Goal: Task Accomplishment & Management: Manage account settings

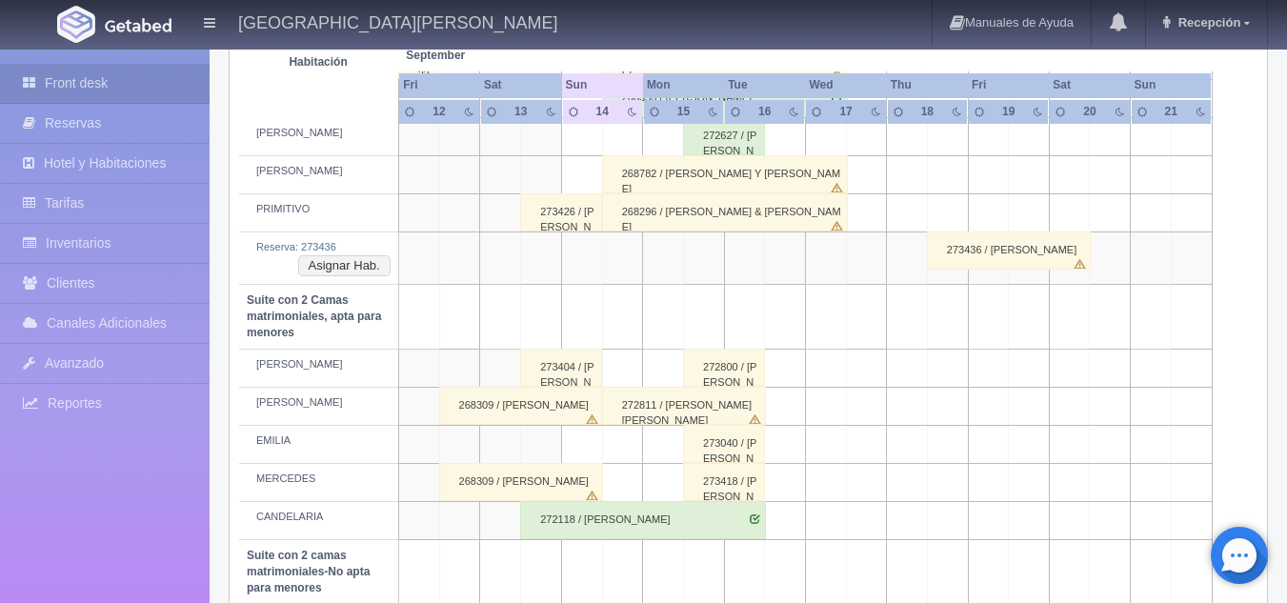
scroll to position [1214, 0]
click at [359, 264] on button "Asignar Hab." at bounding box center [344, 264] width 92 height 21
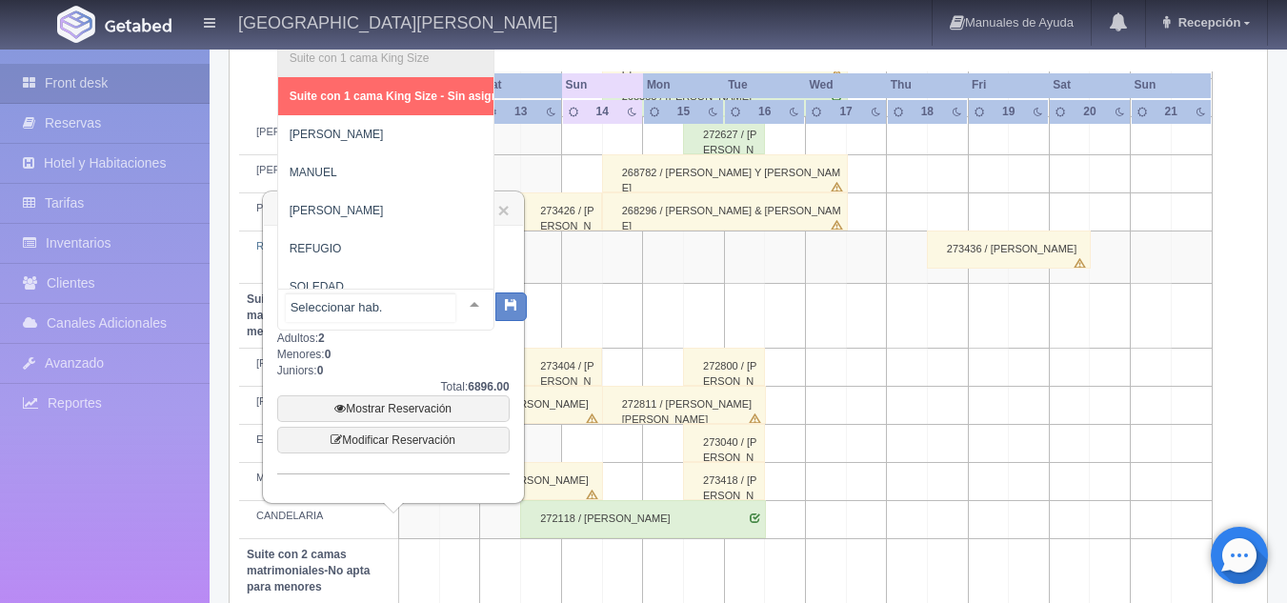
click at [454, 308] on div "Suite con 1 cama King Size Suite con 1 cama King Size - Sin asignar PEDRO MANUE…" at bounding box center [385, 310] width 217 height 42
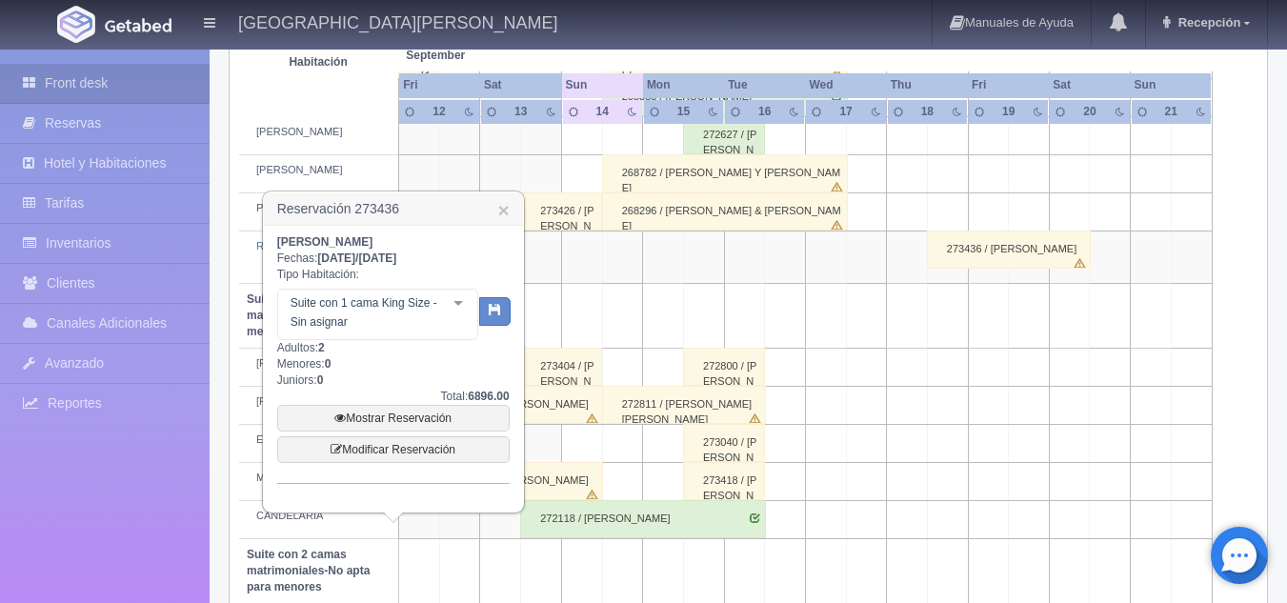
click at [590, 60] on th at bounding box center [623, 36] width 122 height 72
click at [505, 208] on link "×" at bounding box center [502, 210] width 11 height 20
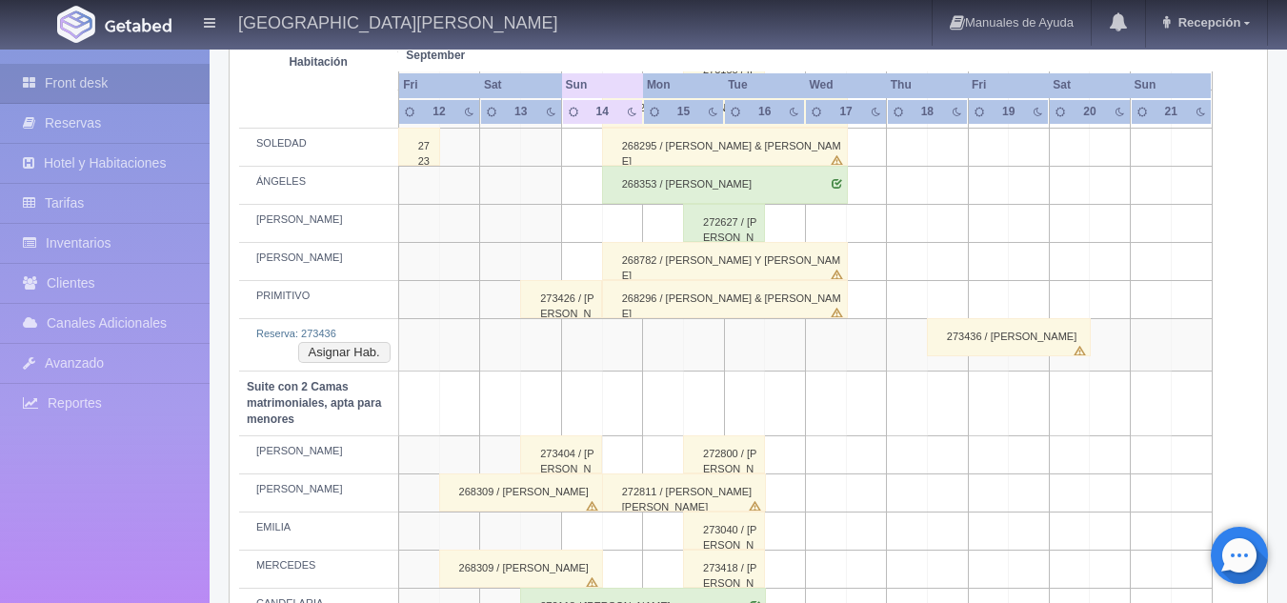
scroll to position [1128, 0]
click at [357, 351] on button "Asignar Hab." at bounding box center [344, 350] width 92 height 21
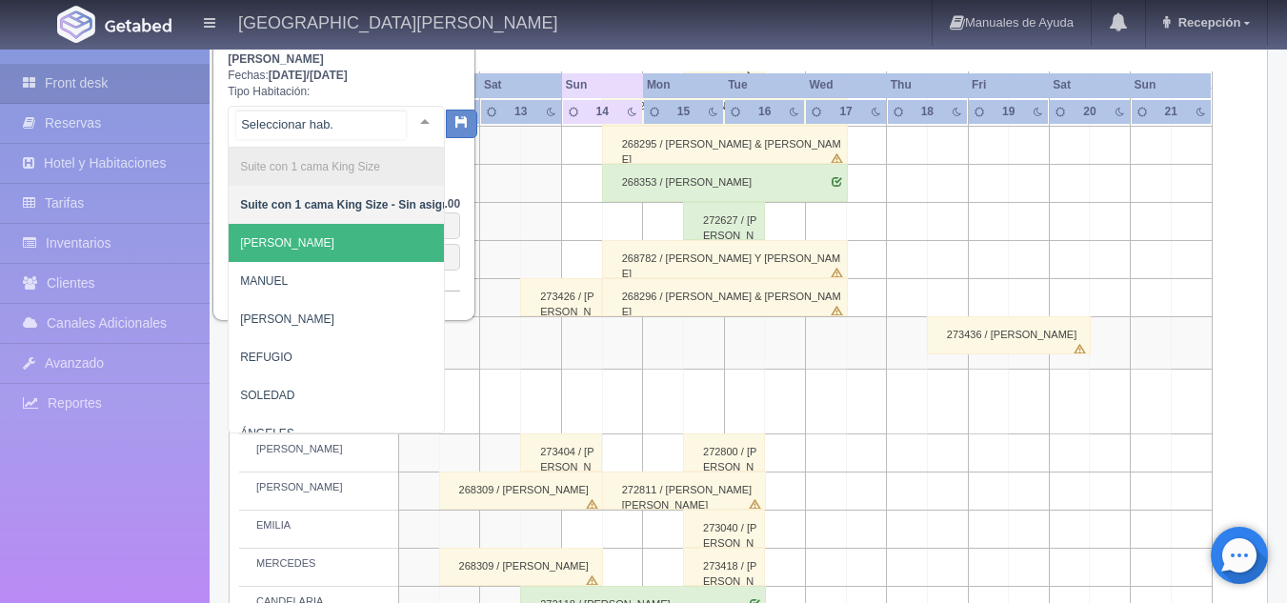
click at [406, 118] on div "Suite con 1 cama King Size Suite con 1 cama King Size - Sin asignar PEDRO MANUE…" at bounding box center [336, 127] width 217 height 42
click at [287, 251] on span "[PERSON_NAME]" at bounding box center [350, 243] width 243 height 38
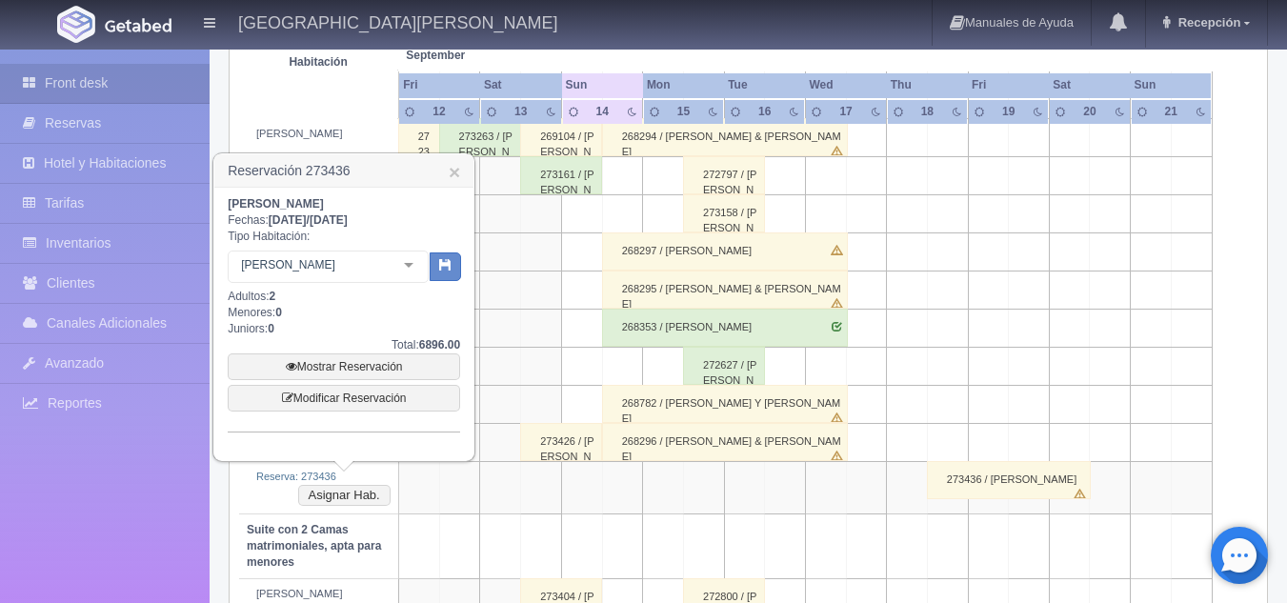
scroll to position [982, 0]
click at [450, 261] on icon "button" at bounding box center [445, 265] width 12 height 12
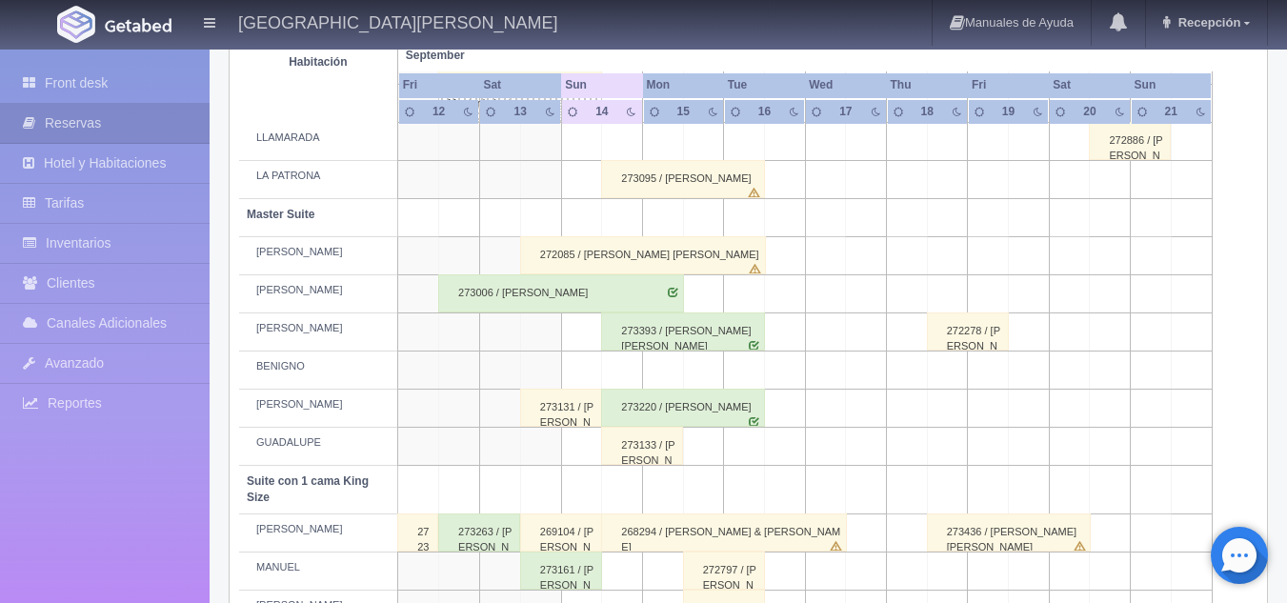
scroll to position [587, 0]
click at [622, 263] on div "272085 / [PERSON_NAME] [PERSON_NAME]" at bounding box center [643, 256] width 246 height 38
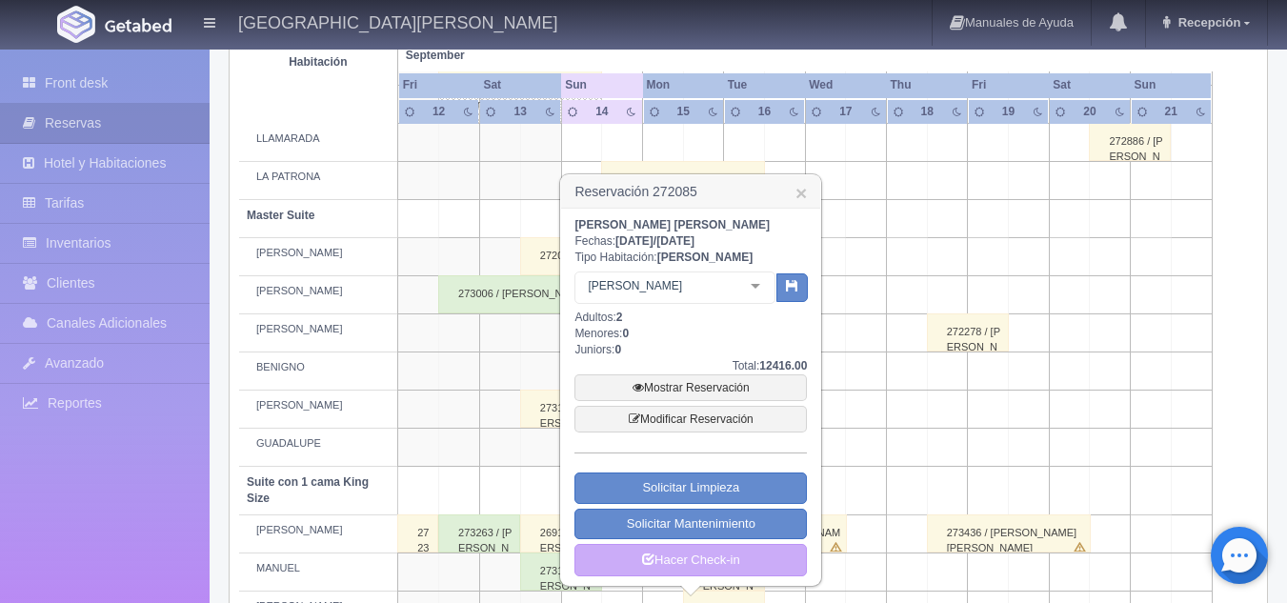
click at [875, 325] on td at bounding box center [866, 333] width 41 height 38
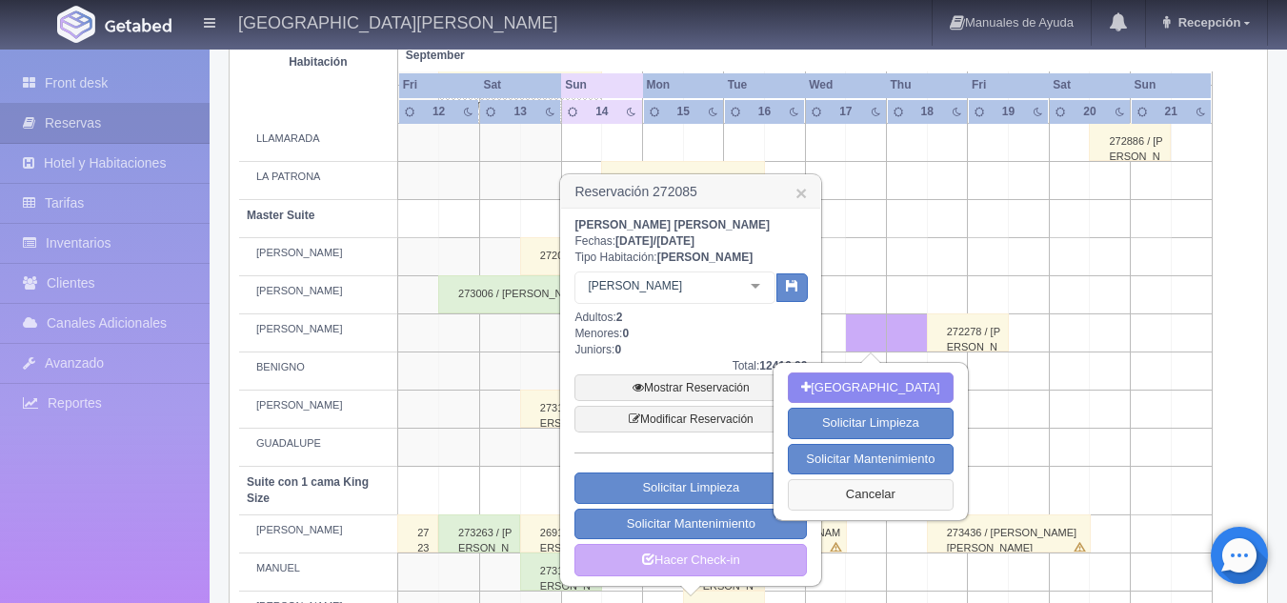
click at [891, 507] on button "Cancelar" at bounding box center [870, 494] width 165 height 31
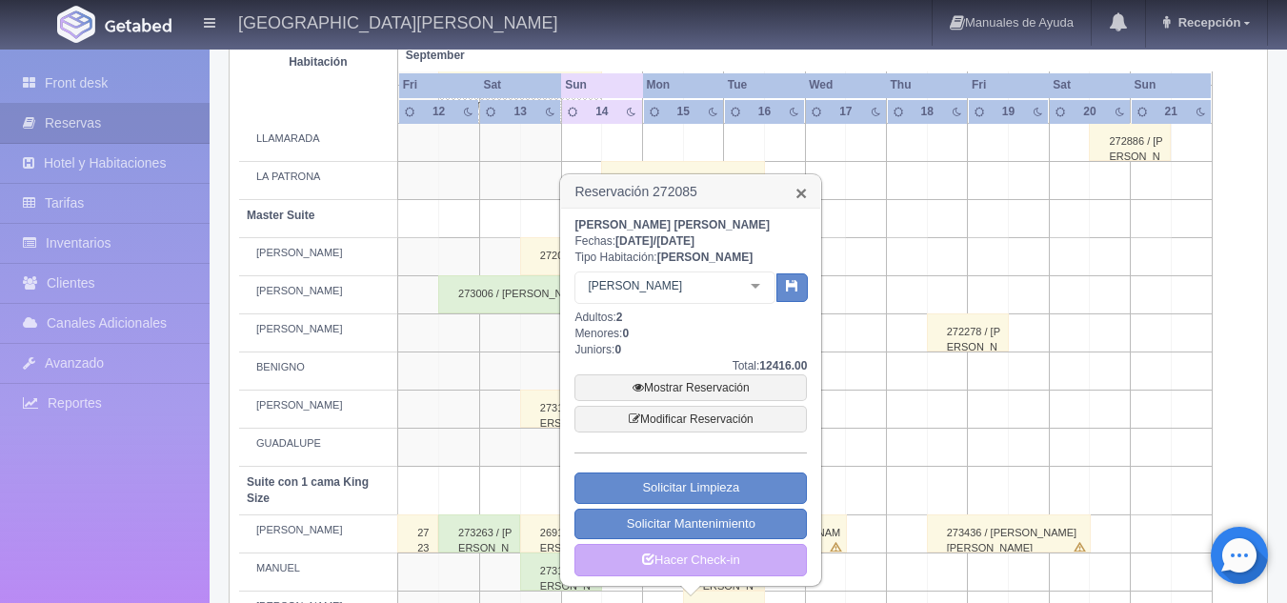
click at [806, 194] on link "×" at bounding box center [800, 193] width 11 height 20
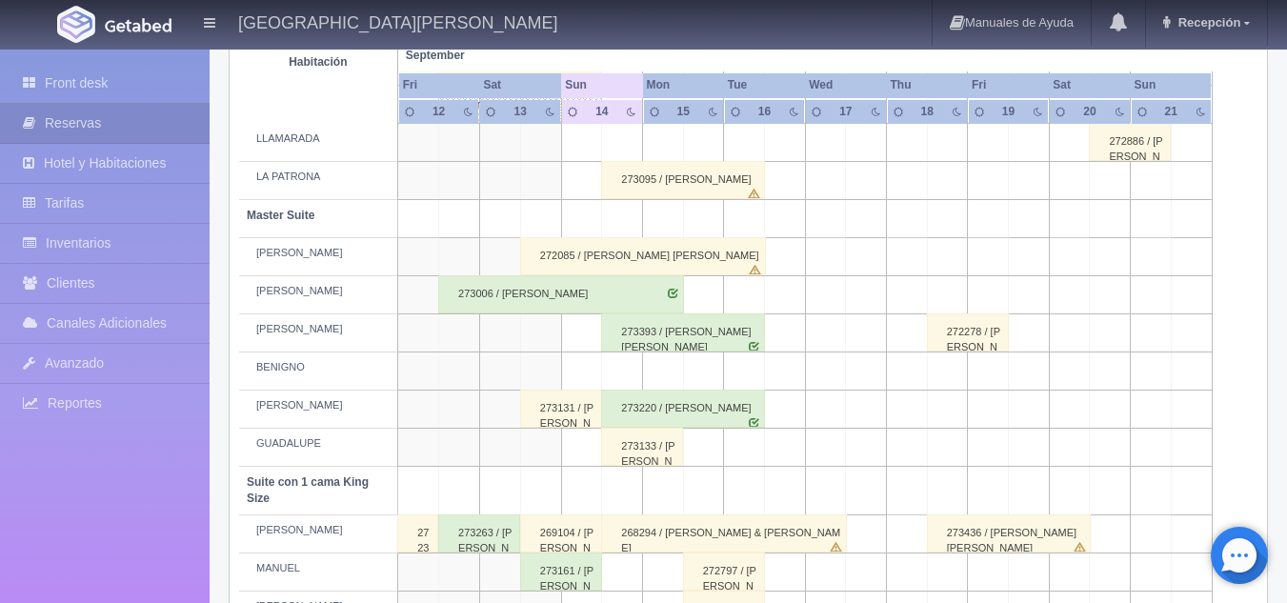
click at [542, 370] on td at bounding box center [540, 371] width 41 height 38
click at [651, 255] on div "272085 / [PERSON_NAME]" at bounding box center [643, 256] width 246 height 38
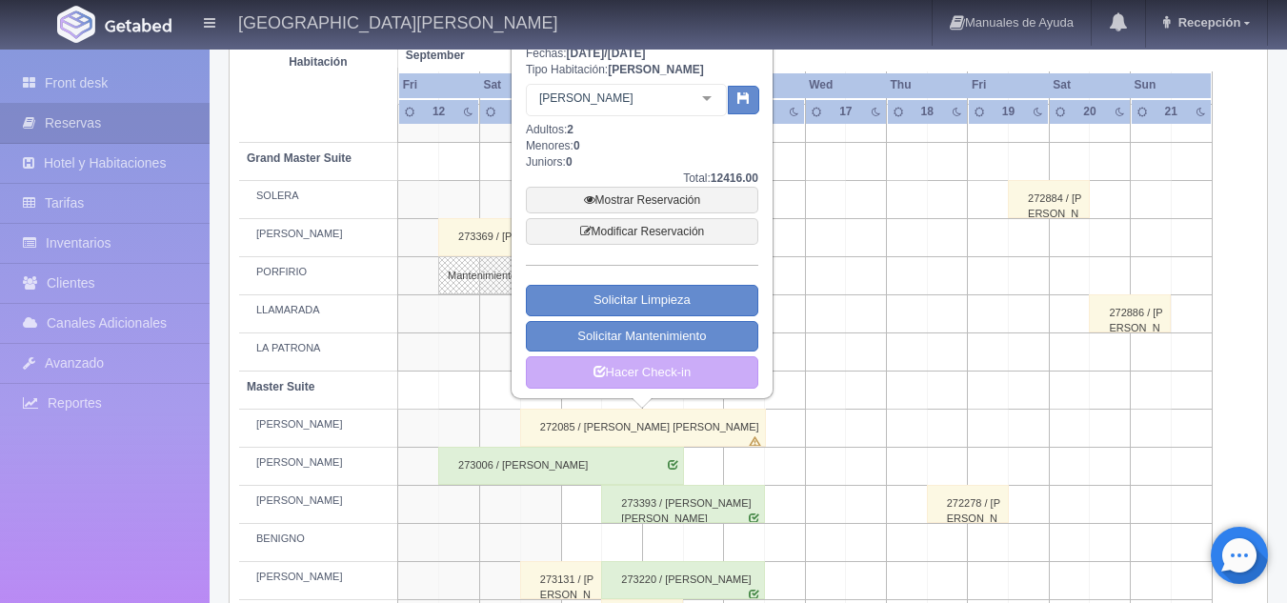
scroll to position [414, 0]
click at [644, 197] on link "Mostrar Reservación" at bounding box center [642, 201] width 232 height 27
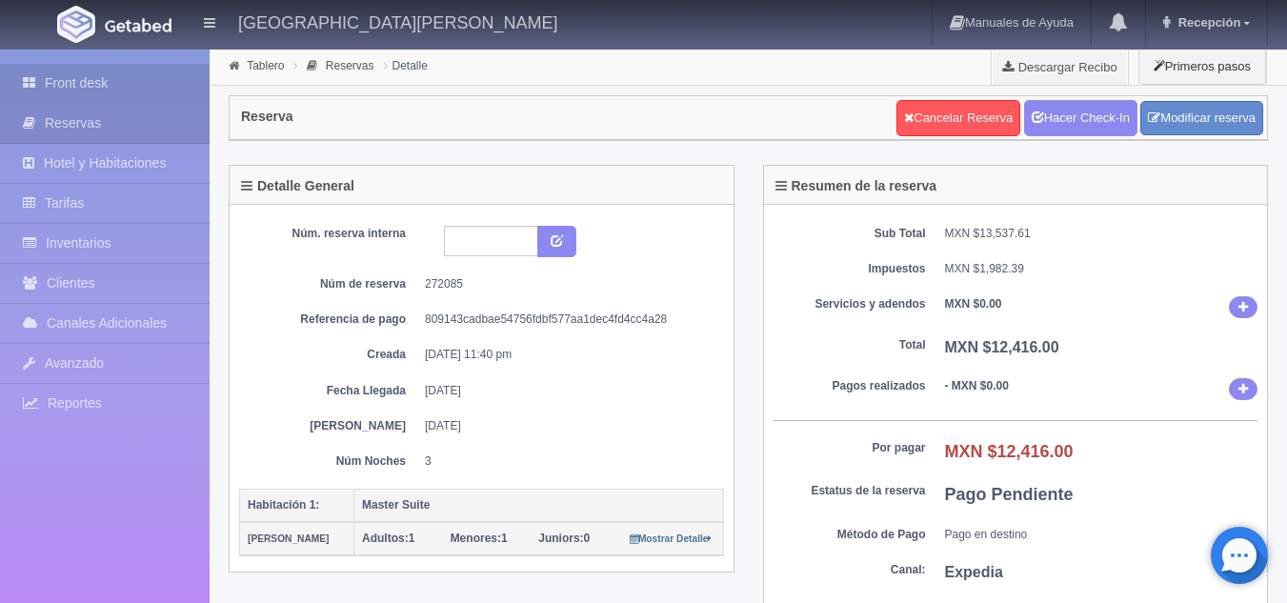
click at [89, 82] on link "Front desk" at bounding box center [105, 83] width 210 height 39
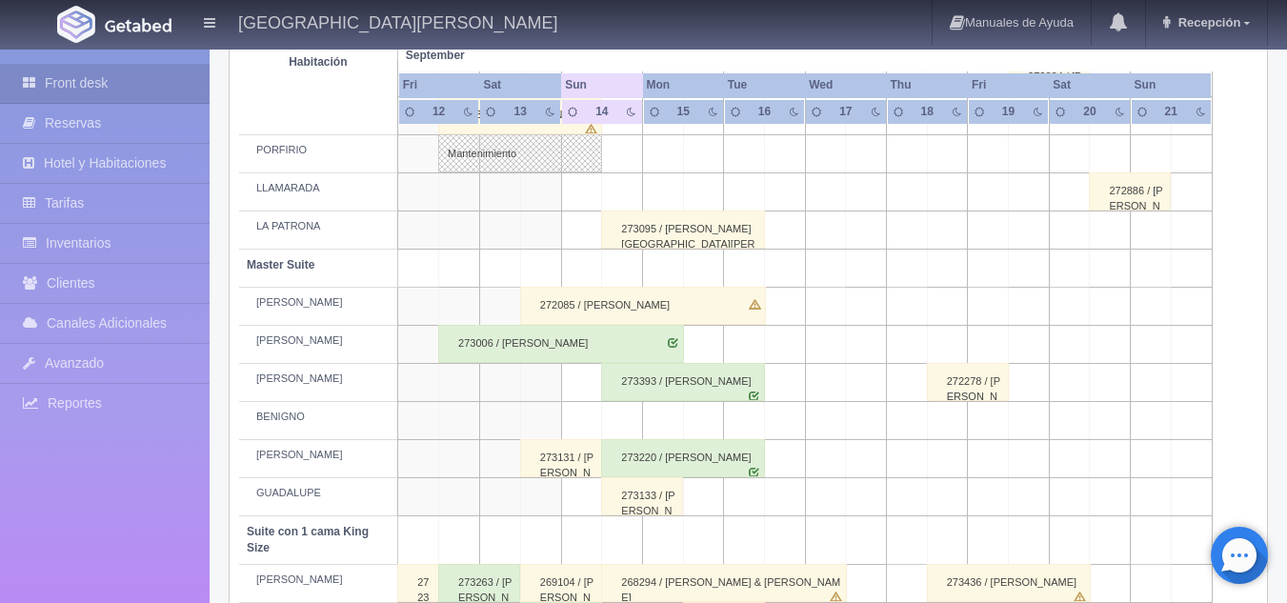
scroll to position [538, 0]
click at [677, 307] on div "272085 / [PERSON_NAME]" at bounding box center [643, 305] width 246 height 38
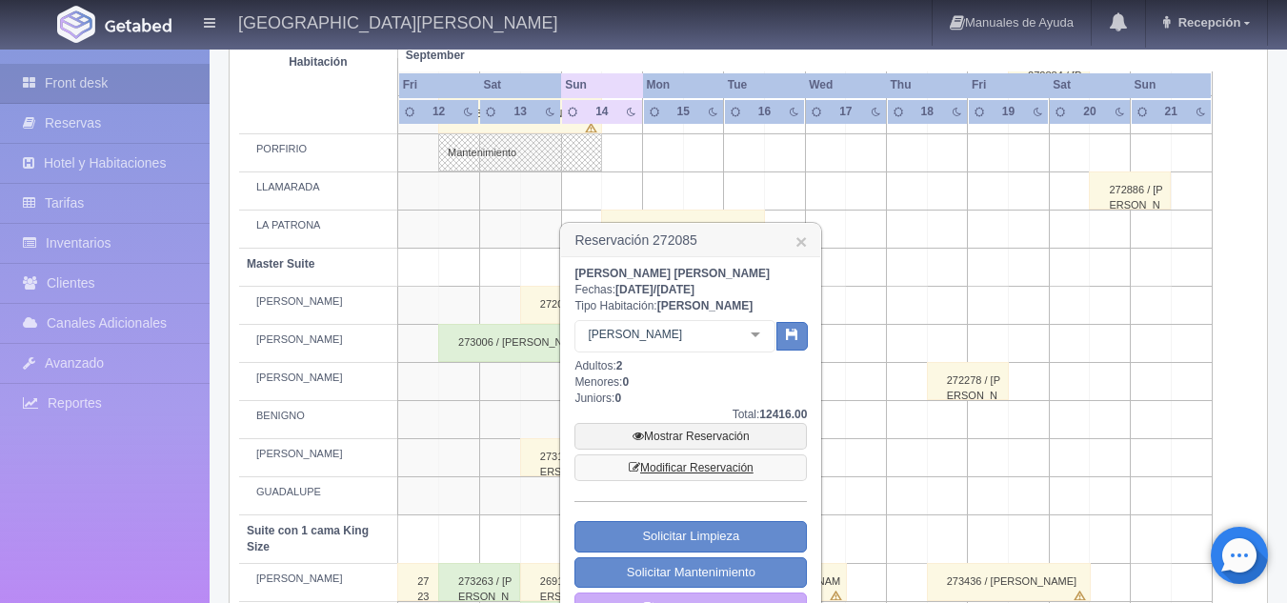
click at [730, 466] on link "Modificar Reservación" at bounding box center [690, 467] width 232 height 27
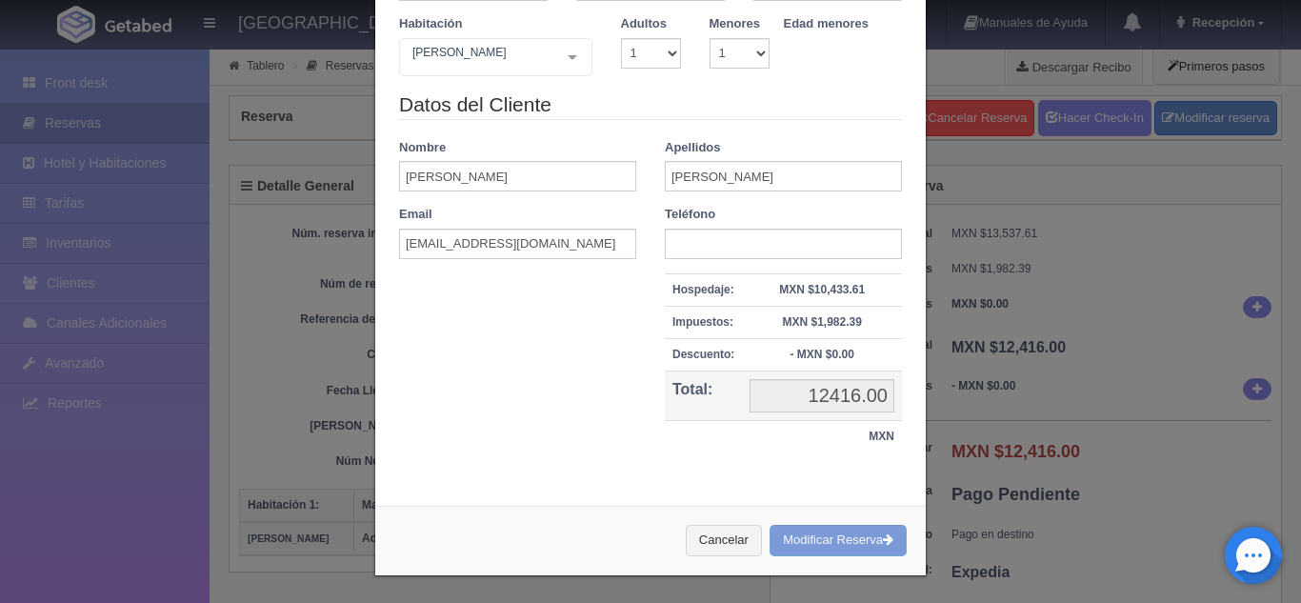
scroll to position [152, 0]
click at [795, 540] on div "Cancelar Modificar Reserva" at bounding box center [650, 539] width 551 height 70
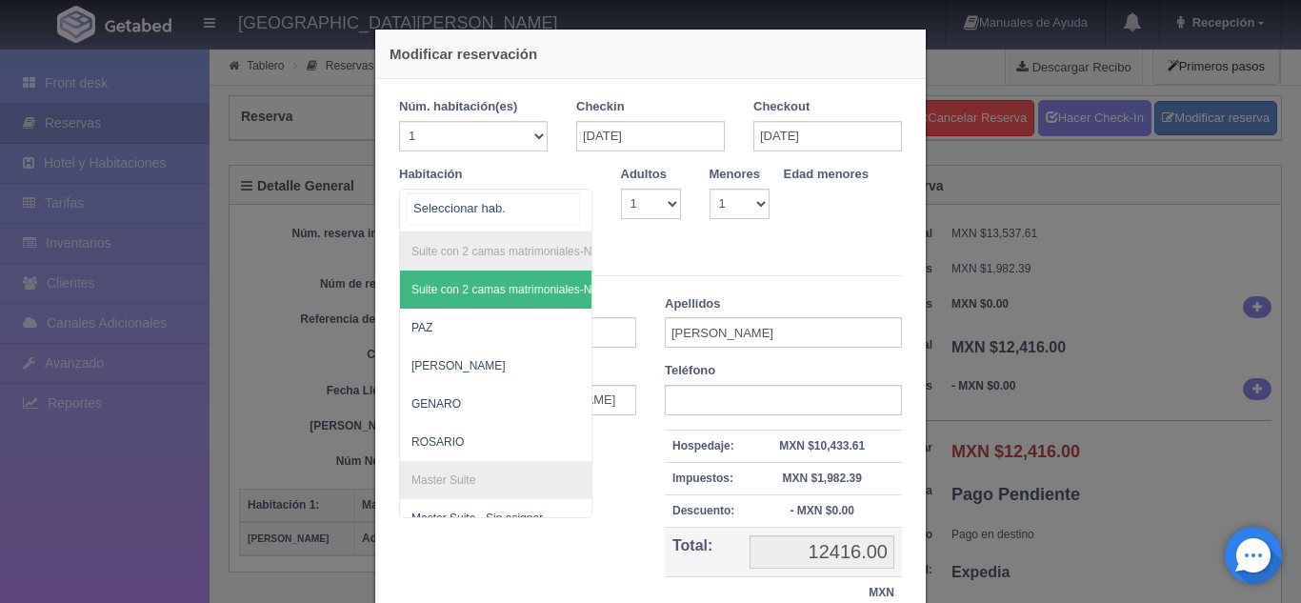
click at [567, 211] on div "Suite con 2 camas matrimoniales-No apta para menores Suite con 2 camas matrimon…" at bounding box center [495, 211] width 193 height 44
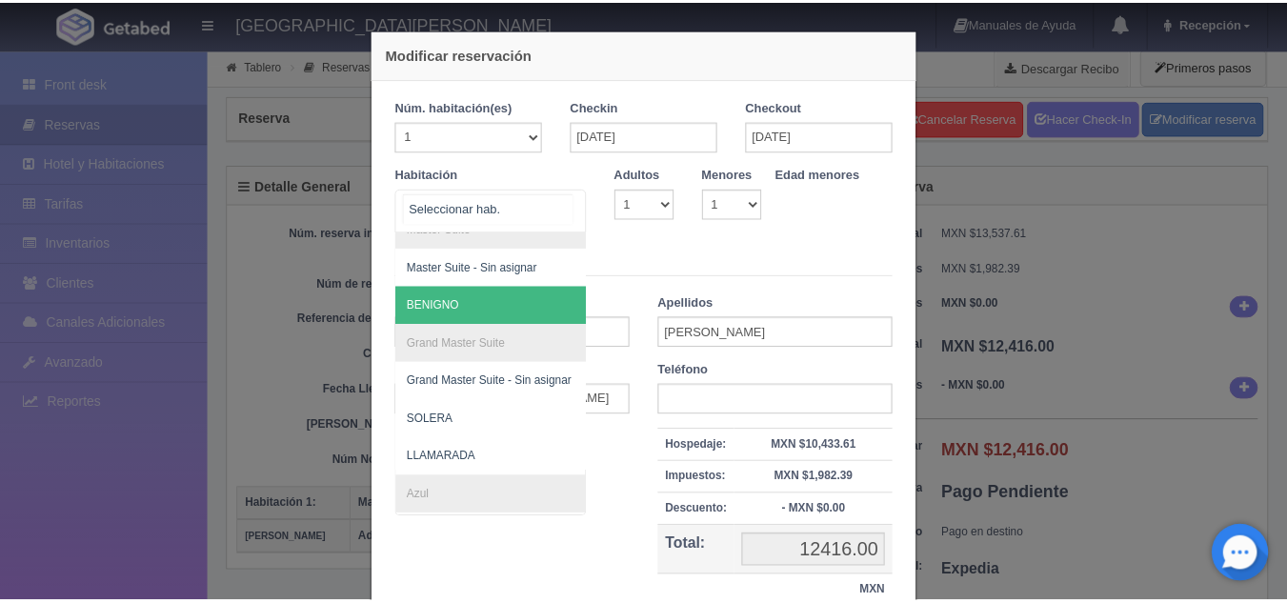
scroll to position [251, 0]
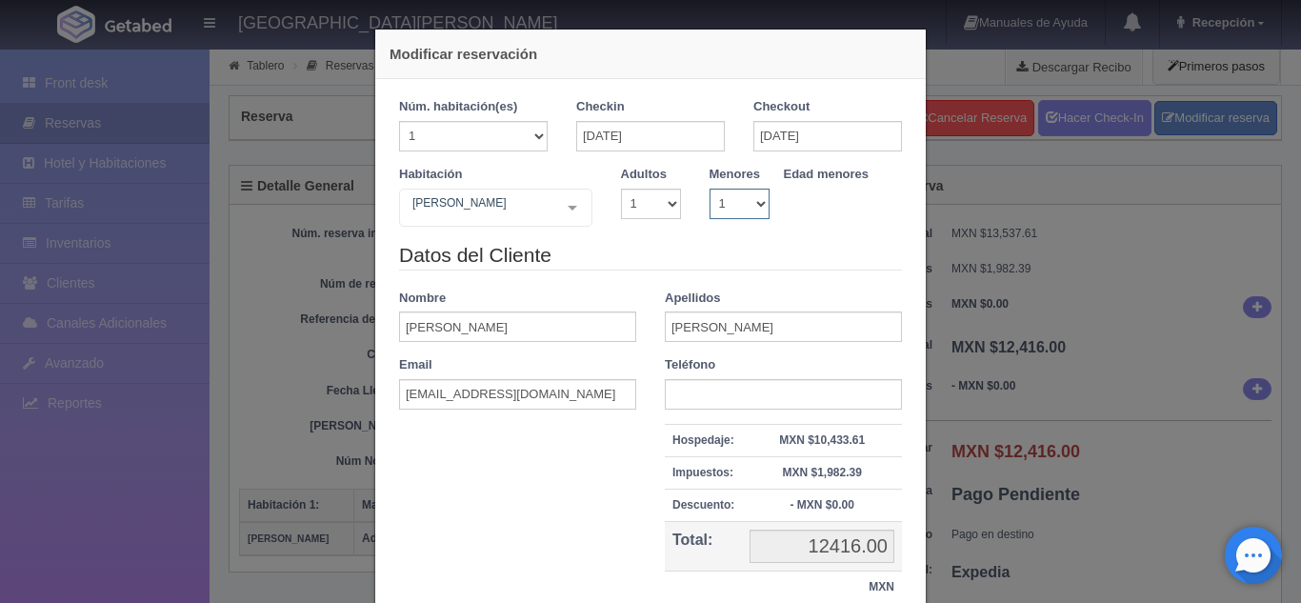
click at [756, 197] on select "0 1 2 3 4 5 6 7 8 9 10" at bounding box center [740, 204] width 60 height 30
select select "0"
click at [710, 189] on select "0 1 2 3 4 5 6 7 8 9 10" at bounding box center [740, 204] width 60 height 30
checkbox input "false"
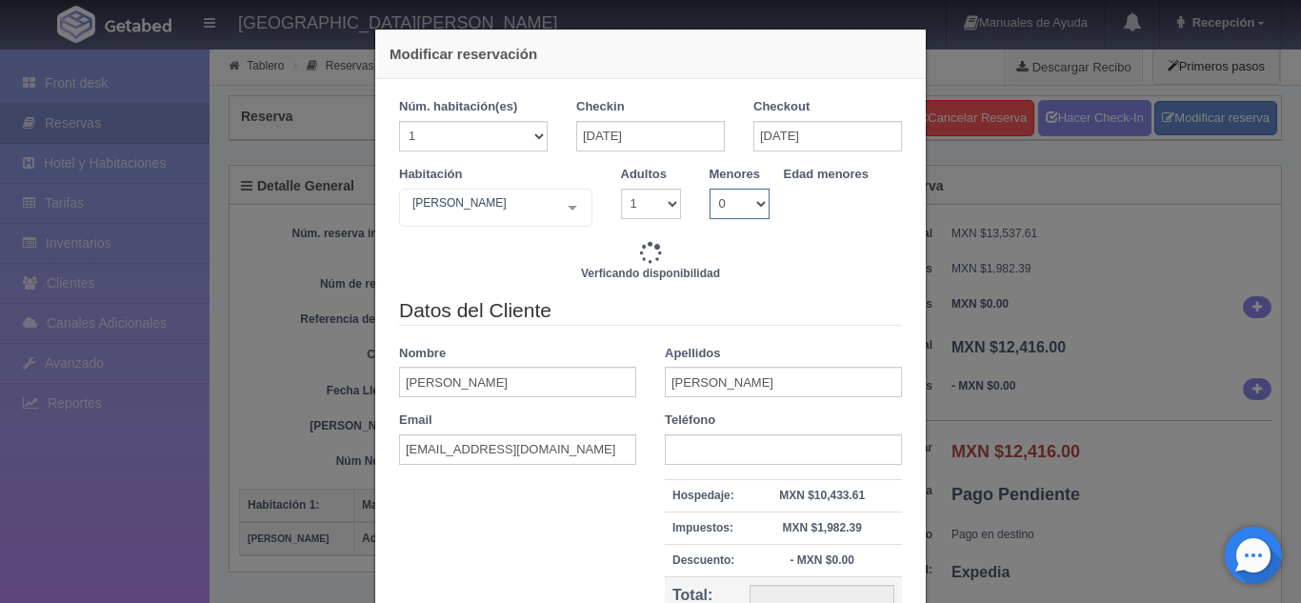
type input "15520.00"
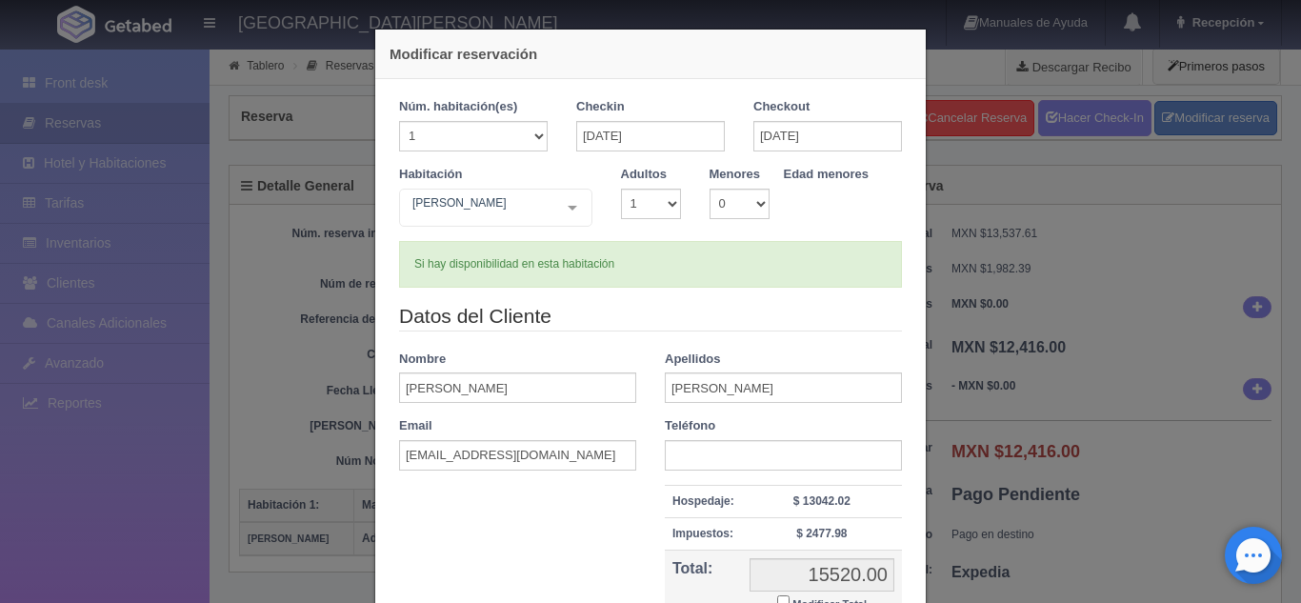
click at [1003, 224] on div "Modificar reservación Núm. habitación(es) 1 2 3 4 5 6 7 8 9 10 11 12 13 14 15 1…" at bounding box center [650, 301] width 1301 height 603
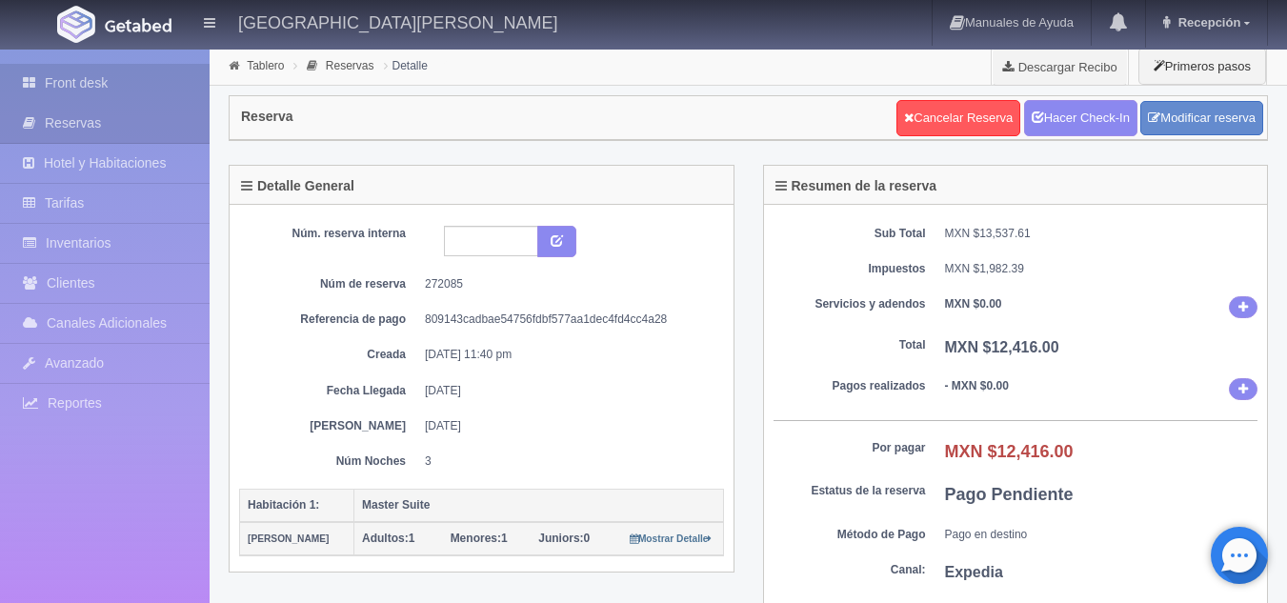
click at [128, 67] on link "Front desk" at bounding box center [105, 83] width 210 height 39
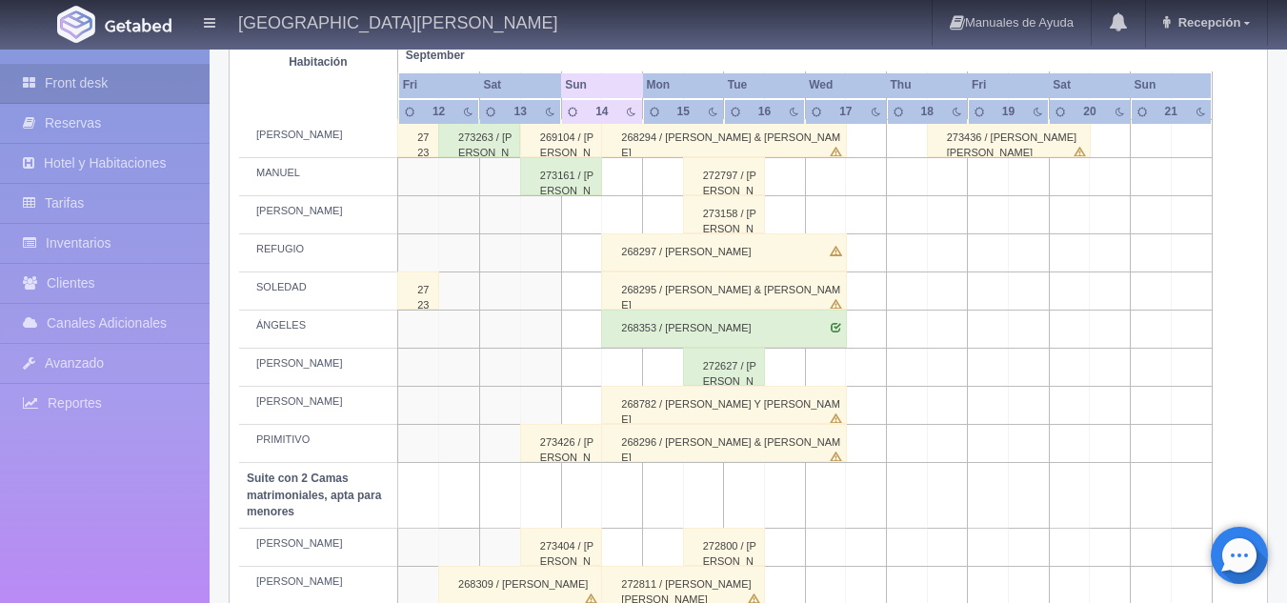
scroll to position [981, 0]
click at [662, 412] on div "268782 / [PERSON_NAME] Y [PERSON_NAME]" at bounding box center [724, 406] width 246 height 38
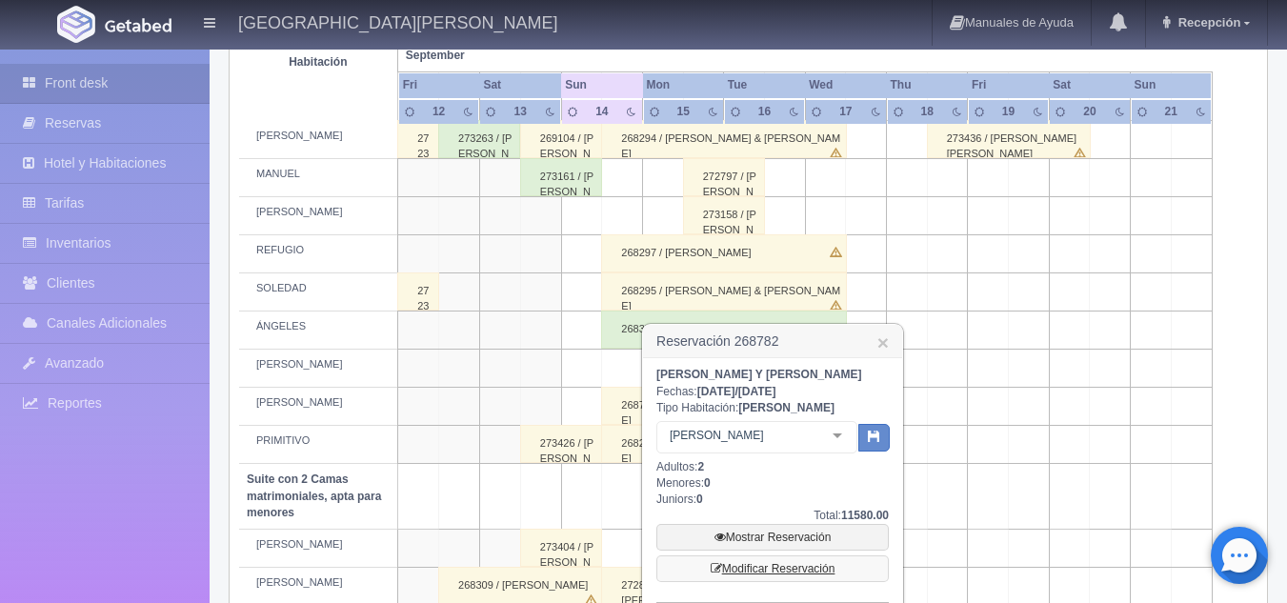
click at [758, 564] on link "Modificar Reservación" at bounding box center [772, 568] width 232 height 27
